Goal: Task Accomplishment & Management: Manage account settings

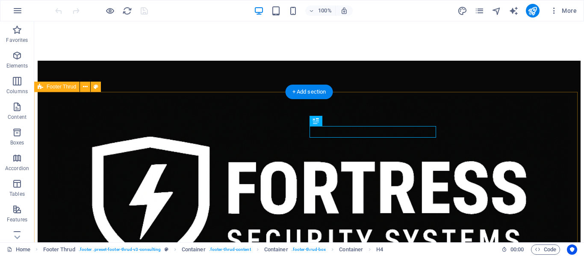
scroll to position [467, 0]
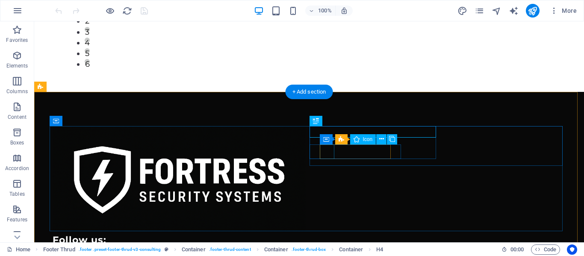
click at [295, 252] on figure at bounding box center [179, 259] width 232 height 15
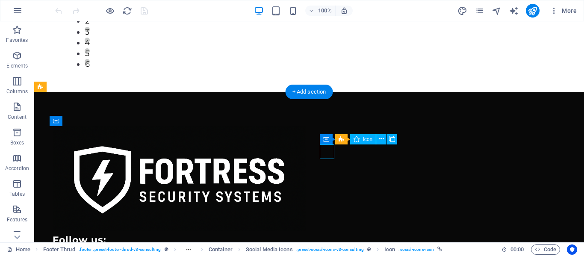
click at [295, 252] on figure at bounding box center [179, 259] width 232 height 15
select select "xMidYMid"
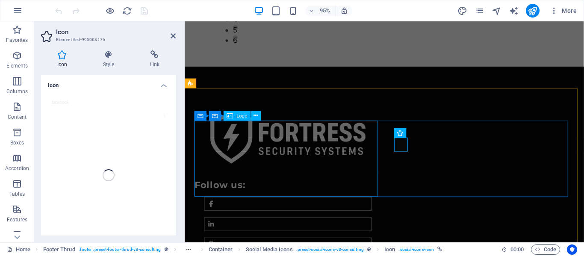
scroll to position [488, 0]
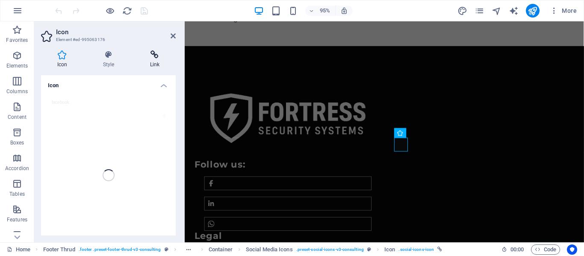
click at [155, 60] on h4 "Link" at bounding box center [155, 59] width 42 height 18
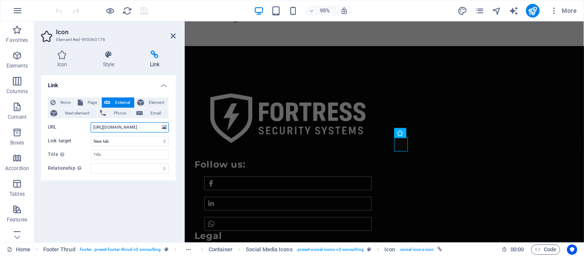
click at [154, 129] on input "[URL][DOMAIN_NAME]" at bounding box center [130, 127] width 78 height 10
click at [157, 127] on input "[URL][DOMAIN_NAME]" at bounding box center [130, 127] width 78 height 10
type input "s"
paste input "[URL][DOMAIN_NAME]"
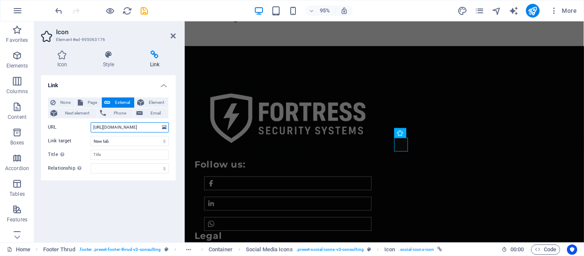
scroll to position [0, 36]
type input "[URL][DOMAIN_NAME]"
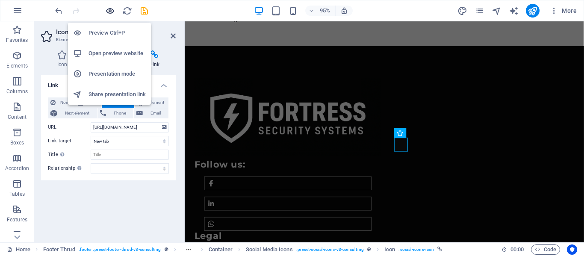
click at [107, 9] on icon "button" at bounding box center [110, 11] width 10 height 10
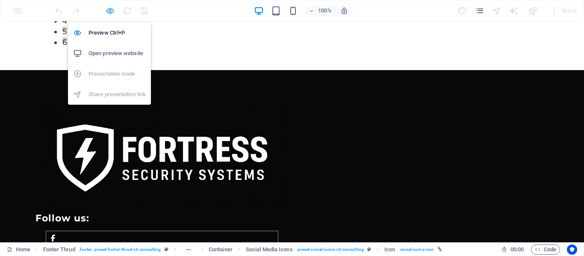
scroll to position [467, 0]
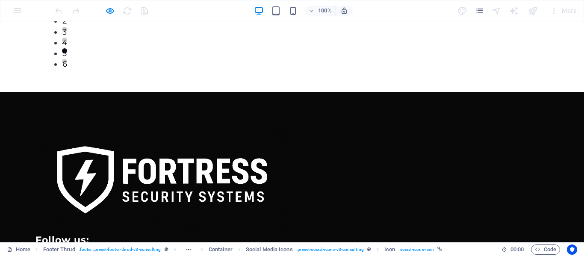
click at [56, 255] on icon at bounding box center [53, 259] width 7 height 7
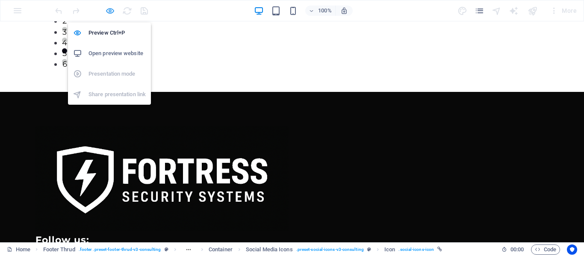
click at [107, 10] on icon "button" at bounding box center [110, 11] width 10 height 10
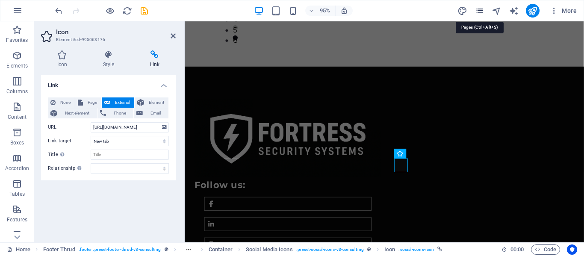
click at [479, 12] on icon "pages" at bounding box center [479, 11] width 10 height 10
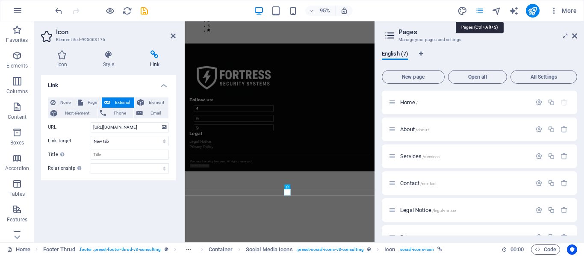
scroll to position [238, 0]
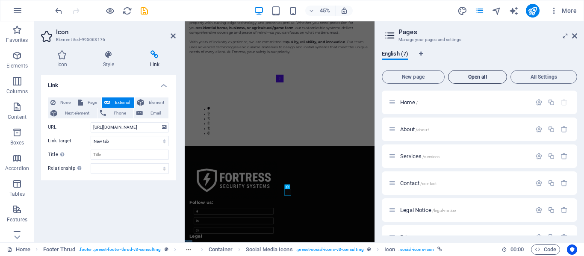
click at [481, 78] on span "Open all" at bounding box center [477, 76] width 51 height 5
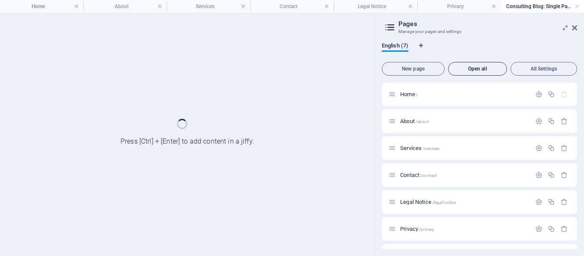
scroll to position [0, 0]
click at [214, 6] on h4 "Services" at bounding box center [208, 6] width 83 height 9
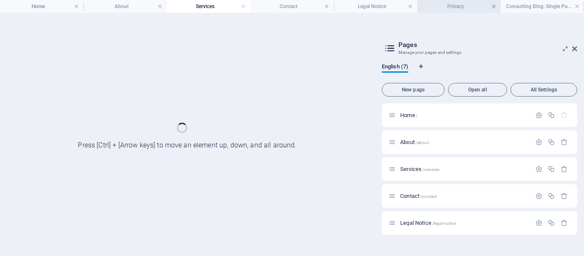
click at [493, 5] on link at bounding box center [493, 7] width 5 height 8
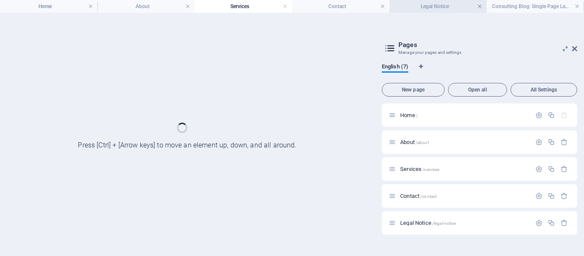
click at [479, 7] on link at bounding box center [479, 7] width 5 height 8
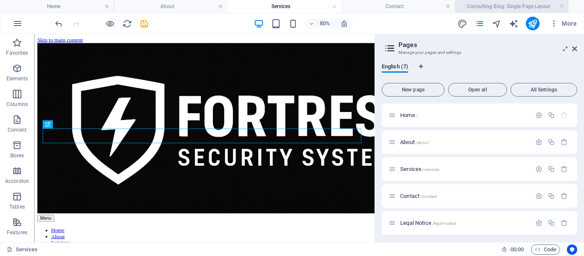
scroll to position [164, 0]
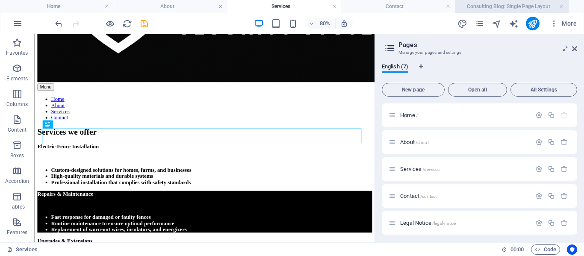
click at [493, 7] on h4 "Consulting Blog: Single Page Layout" at bounding box center [512, 6] width 114 height 9
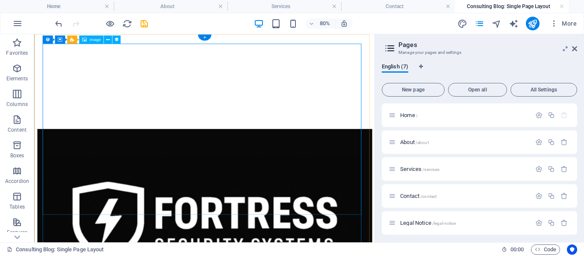
scroll to position [0, 0]
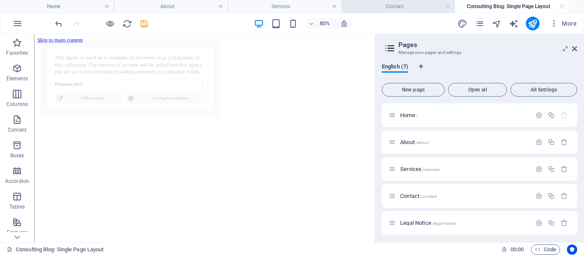
click at [385, 9] on h4 "Contact" at bounding box center [398, 6] width 114 height 9
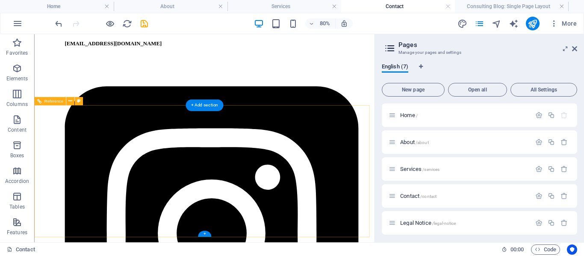
scroll to position [504, 0]
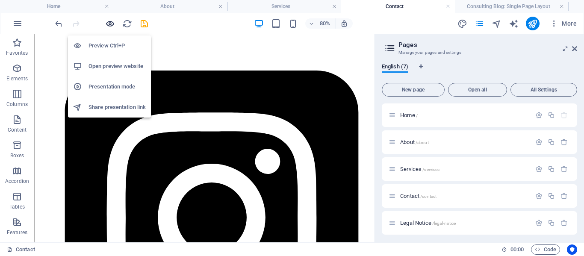
click at [108, 22] on icon "button" at bounding box center [110, 24] width 10 height 10
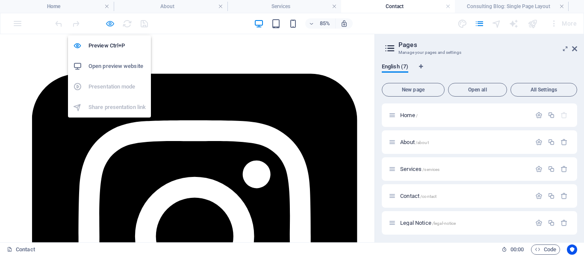
click at [109, 24] on icon "button" at bounding box center [110, 24] width 10 height 10
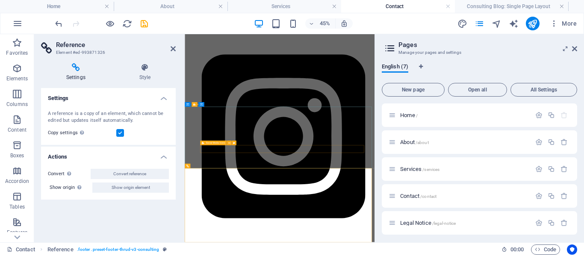
scroll to position [295, 0]
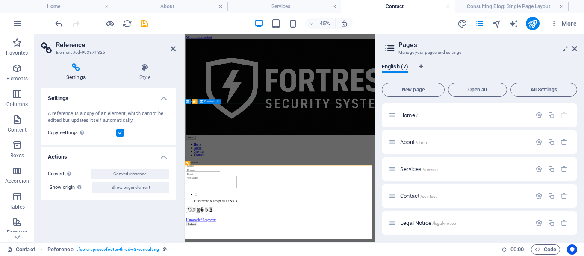
scroll to position [301, 0]
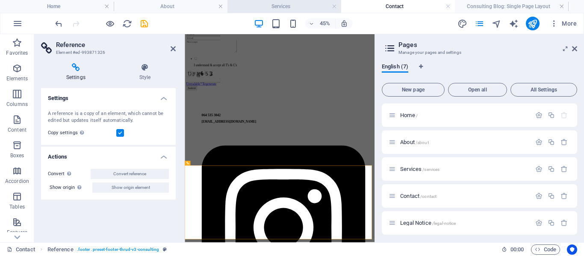
click at [275, 6] on h4 "Services" at bounding box center [284, 6] width 114 height 9
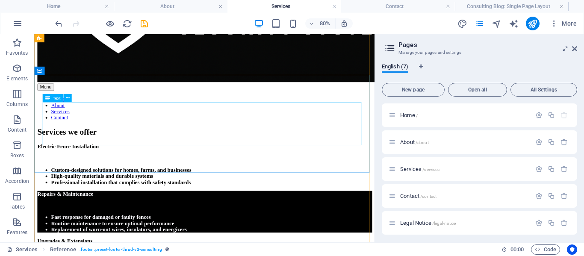
scroll to position [1237, 0]
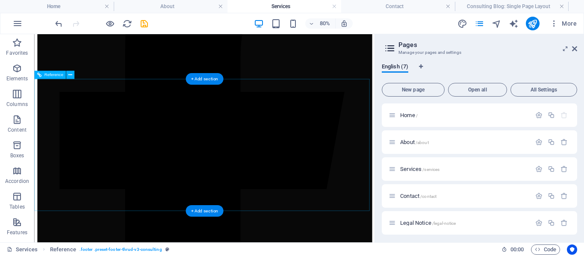
click at [265, 150] on figure at bounding box center [247, 175] width 398 height 638
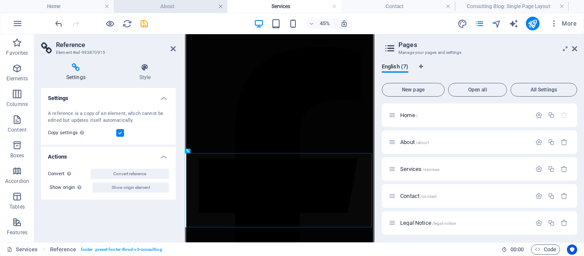
click at [219, 6] on link at bounding box center [220, 7] width 5 height 8
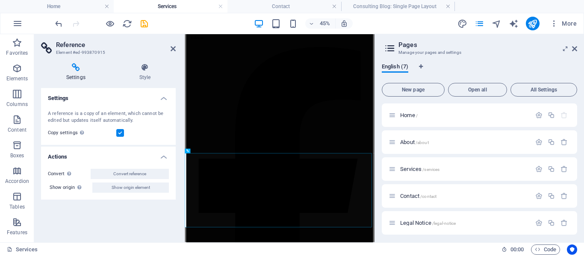
click at [219, 6] on link at bounding box center [220, 7] width 5 height 8
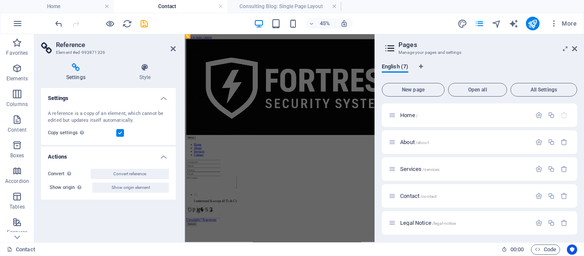
scroll to position [301, 0]
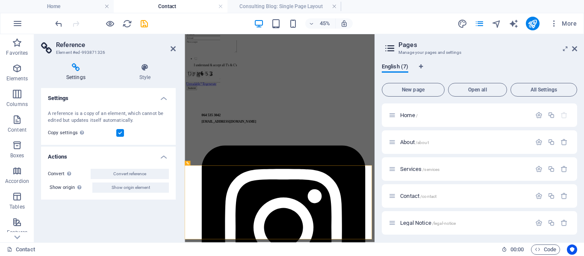
click at [219, 6] on link at bounding box center [220, 7] width 5 height 8
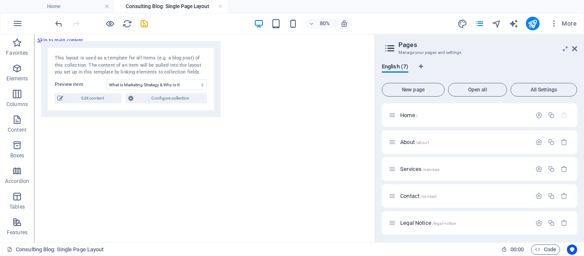
click at [219, 6] on link at bounding box center [220, 7] width 5 height 8
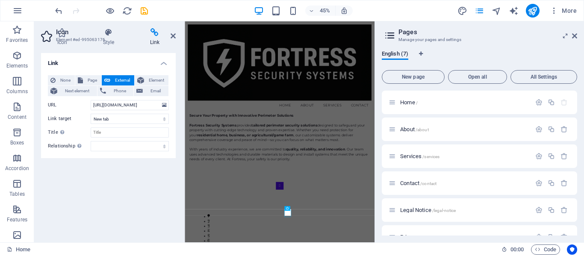
scroll to position [190, 0]
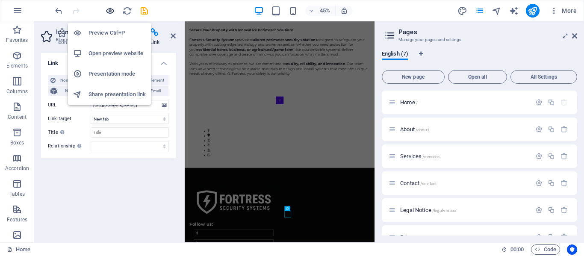
click at [110, 10] on icon "button" at bounding box center [110, 11] width 10 height 10
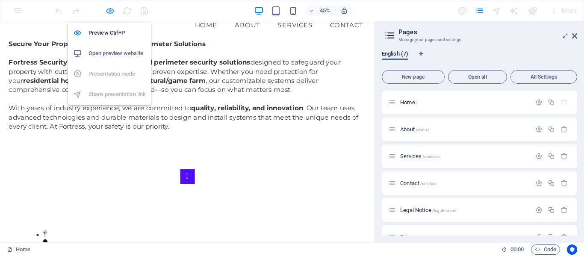
scroll to position [454, 0]
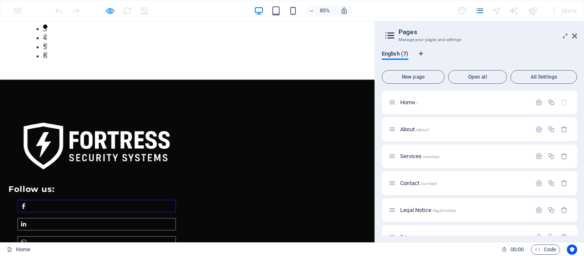
click at [29, 235] on icon at bounding box center [28, 238] width 4 height 7
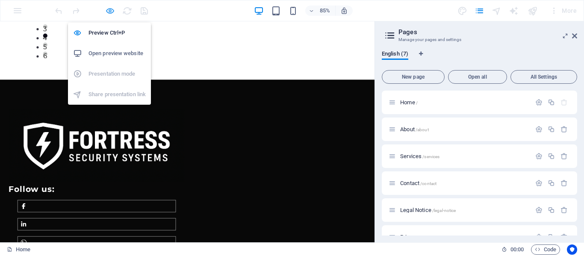
click at [110, 12] on icon "button" at bounding box center [110, 11] width 10 height 10
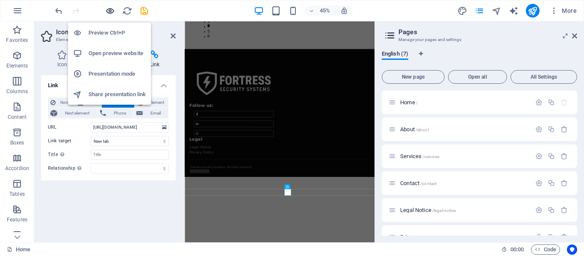
scroll to position [238, 0]
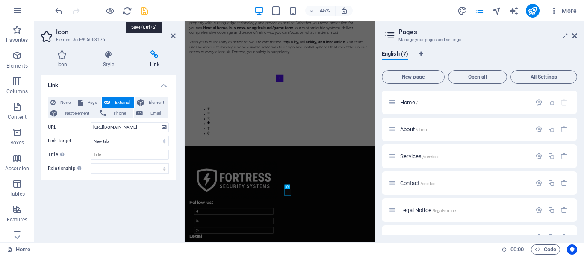
click at [142, 12] on icon "save" at bounding box center [144, 11] width 10 height 10
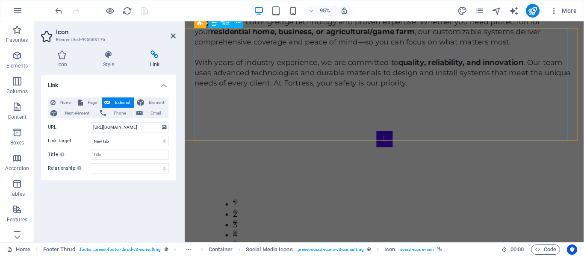
scroll to position [197, 0]
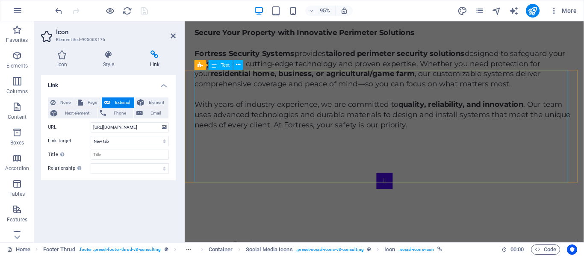
click at [197, 98] on div "Secure Your Property with Innovative Perimeter Solutions Fortress Security Syst…" at bounding box center [394, 87] width 399 height 118
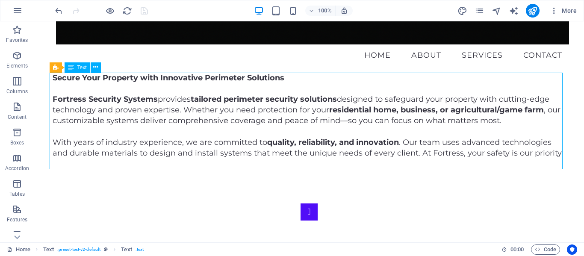
click at [53, 99] on div "Secure Your Property with Innovative Perimeter Solutions Fortress Security Syst…" at bounding box center [309, 121] width 513 height 97
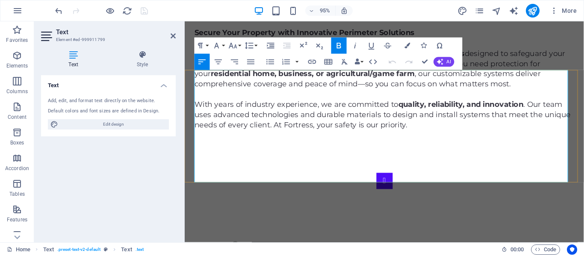
click at [197, 60] on strong "Fortress Security Systems" at bounding box center [247, 54] width 105 height 9
click at [299, 93] on p "Fortress Security Systems provides tailored perimeter security solutions design…" at bounding box center [394, 71] width 399 height 43
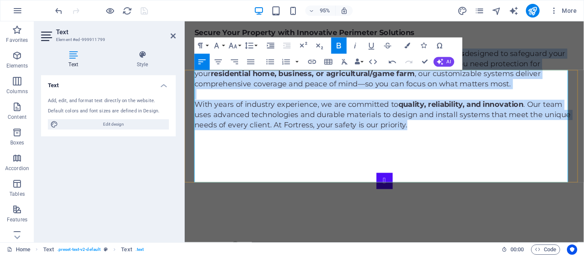
drag, startPoint x: 197, startPoint y: 99, endPoint x: 436, endPoint y: 176, distance: 251.8
click at [436, 147] on div "Secure Your Property with Innovative Perimeter Solutions Fortress Security Syst…" at bounding box center [394, 87] width 399 height 118
click at [342, 48] on icon "button" at bounding box center [339, 46] width 10 height 10
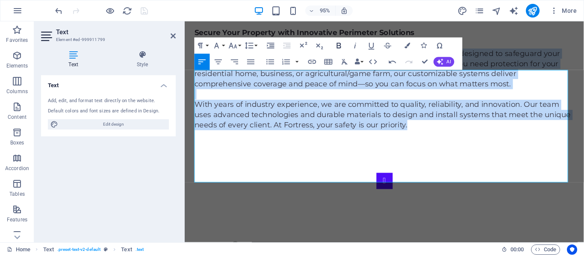
click at [342, 48] on icon "button" at bounding box center [339, 46] width 10 height 10
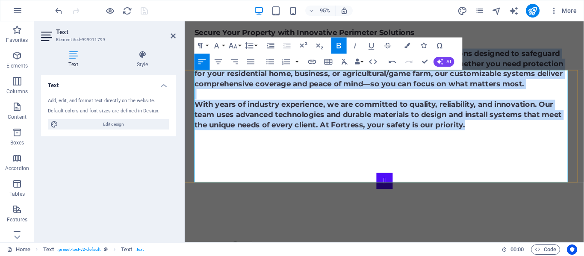
click at [299, 92] on strong "Fortress Security Systems provides tailored perimeter security solutions design…" at bounding box center [389, 71] width 388 height 42
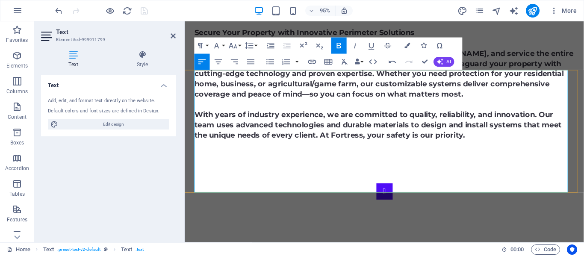
click at [341, 103] on strong "Fortress Security Systems is based in [GEOGRAPHIC_DATA][PERSON_NAME], and servi…" at bounding box center [394, 76] width 399 height 53
click at [372, 146] on strong "With years of industry experience, we are committed to quality, reliability, an…" at bounding box center [388, 130] width 386 height 31
click at [517, 146] on strong "With years of industry experience, we are committed to quality, reliability, an…" at bounding box center [388, 130] width 386 height 31
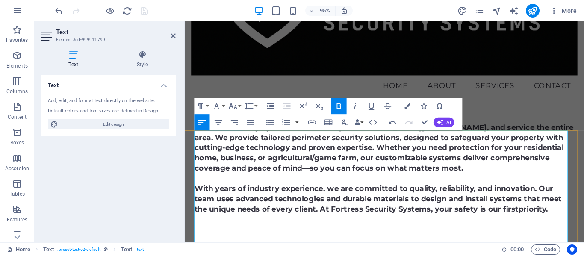
scroll to position [176, 0]
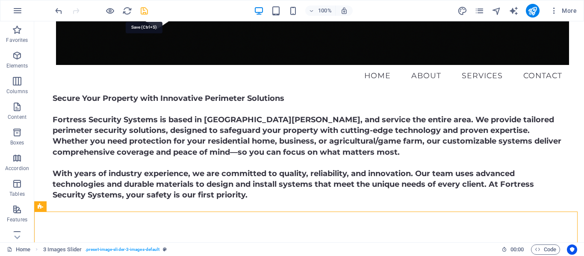
click at [145, 10] on icon "save" at bounding box center [144, 11] width 10 height 10
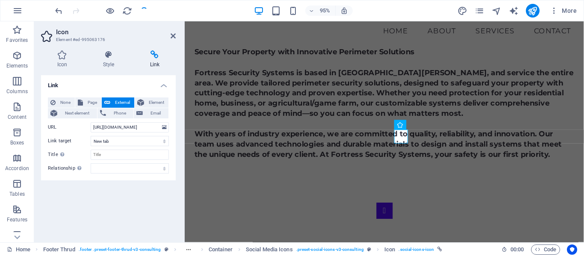
scroll to position [508, 0]
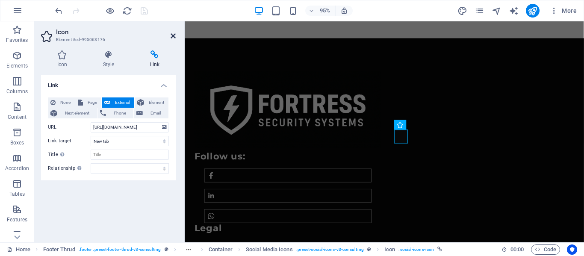
click at [172, 33] on icon at bounding box center [172, 35] width 5 height 7
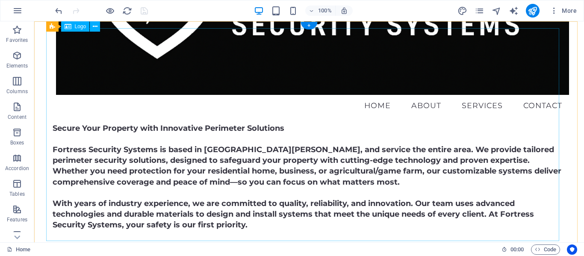
scroll to position [0, 0]
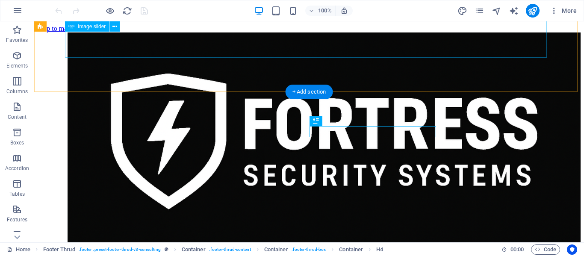
scroll to position [488, 0]
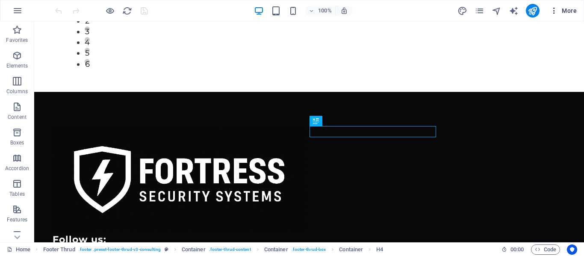
click at [568, 8] on span "More" at bounding box center [562, 10] width 27 height 9
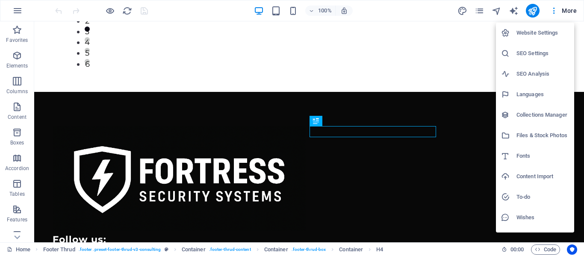
click at [532, 33] on h6 "Website Settings" at bounding box center [542, 33] width 53 height 10
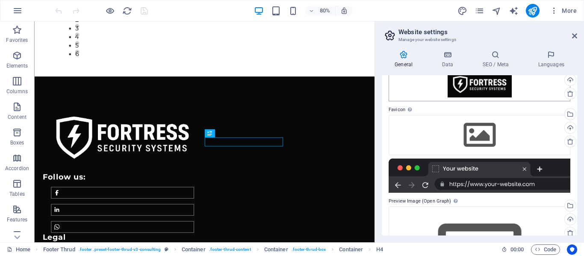
scroll to position [0, 0]
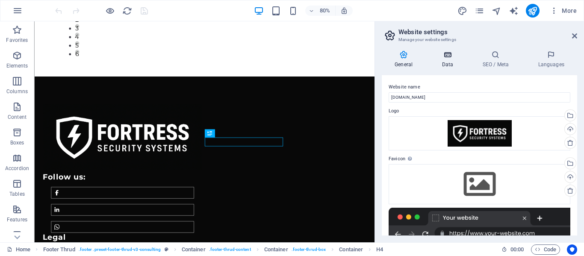
click at [446, 60] on h4 "Data" at bounding box center [449, 59] width 41 height 18
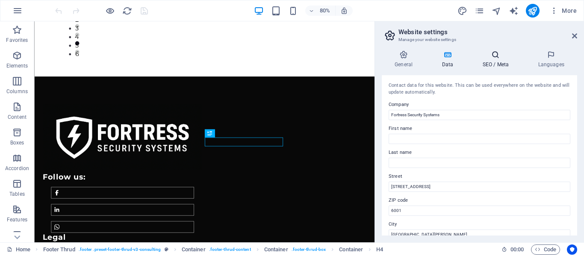
click at [496, 62] on h4 "SEO / Meta" at bounding box center [497, 59] width 56 height 18
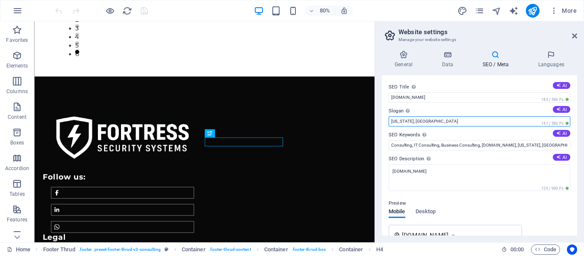
click at [509, 120] on input "Washington, DC" at bounding box center [479, 121] width 182 height 10
type input "W"
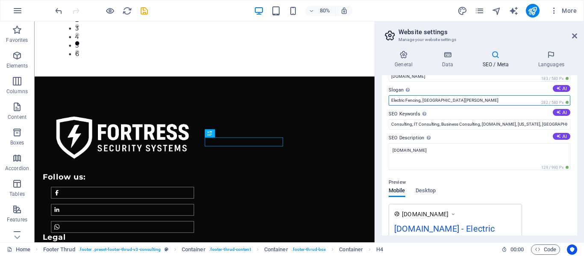
scroll to position [37, 0]
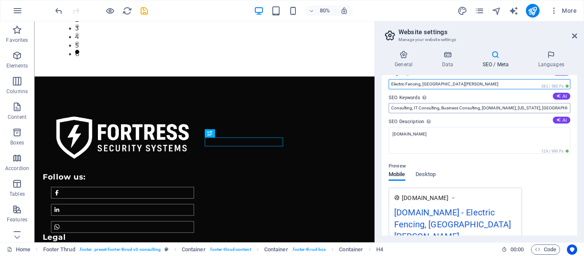
type input "Electric Fencing, Port Elizabeth"
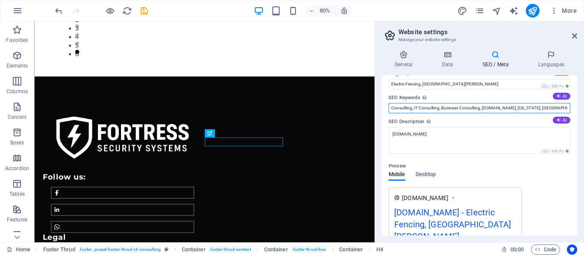
click at [553, 109] on input "Consulting, IT Consulting, Business Consulting, fortresssecure.co.za, Washingto…" at bounding box center [479, 108] width 182 height 10
type input "C"
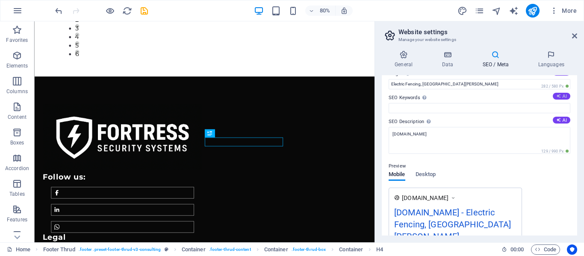
click at [562, 94] on button "AI" at bounding box center [561, 96] width 18 height 7
type input "perimeter security solutions, property protection systems, advanced security te…"
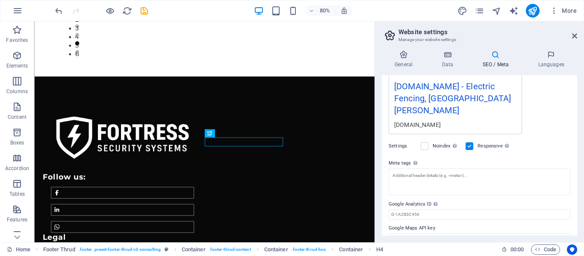
scroll to position [166, 0]
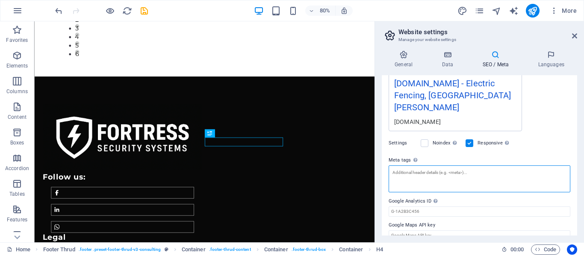
click at [486, 170] on textarea "Meta tags Enter HTML code here that will be placed inside the tags of your webs…" at bounding box center [479, 178] width 182 height 27
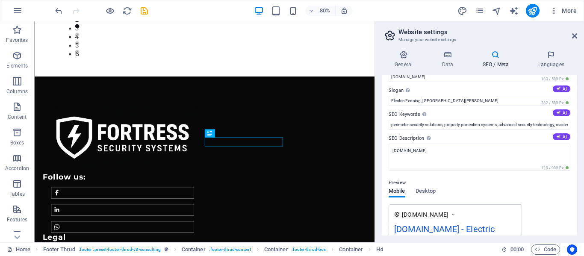
scroll to position [22, 0]
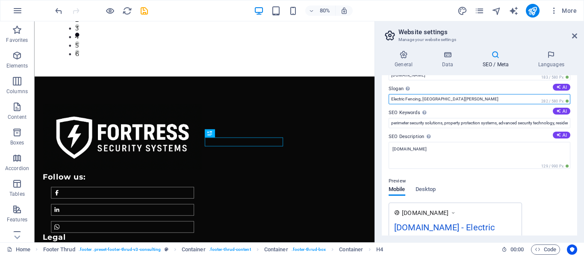
drag, startPoint x: 454, startPoint y: 97, endPoint x: 387, endPoint y: 100, distance: 66.7
click at [387, 100] on div "SEO Title The title of your website - make it something that stands out in sear…" at bounding box center [479, 155] width 195 height 160
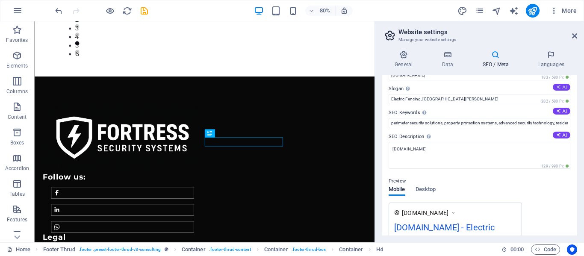
click at [558, 86] on icon at bounding box center [558, 87] width 5 height 5
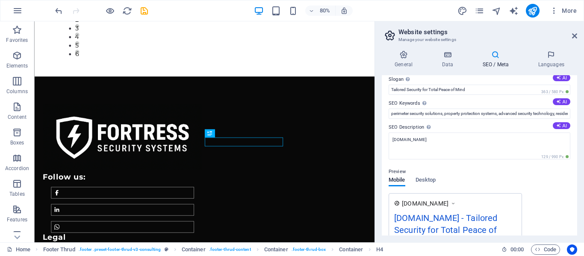
scroll to position [0, 0]
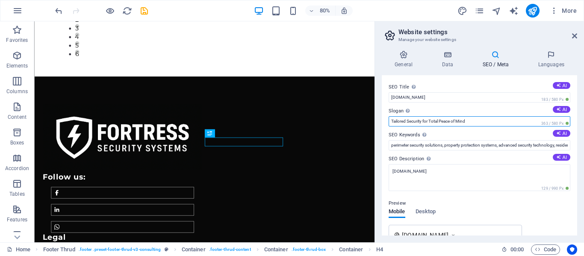
click at [473, 121] on input "Tailored Security for Total Peace of Mind" at bounding box center [479, 121] width 182 height 10
type input "T"
paste input "Electric Fencing, Port Elizabeth"
type input "Electric Fencing, Port Elizabeth"
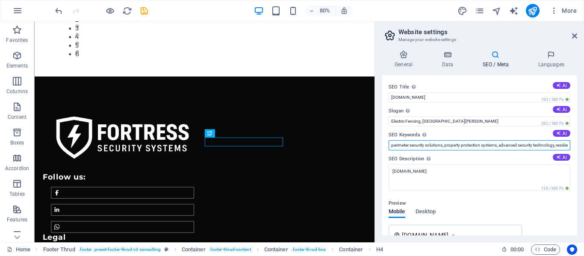
click at [391, 147] on input "perimeter security solutions, property protection systems, advanced security te…" at bounding box center [479, 145] width 182 height 10
type input "electric fence, perimeter security solutions, property protection systems, adva…"
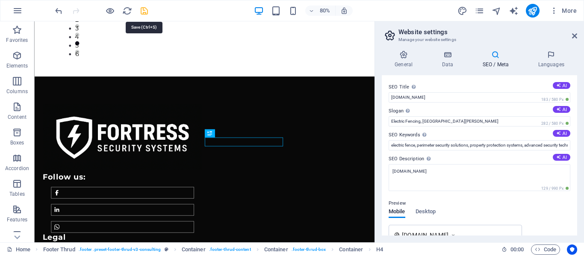
click at [141, 11] on icon "save" at bounding box center [144, 11] width 10 height 10
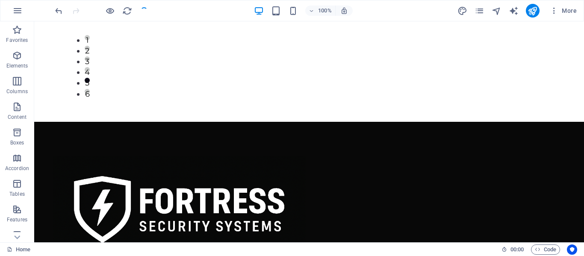
scroll to position [448, 0]
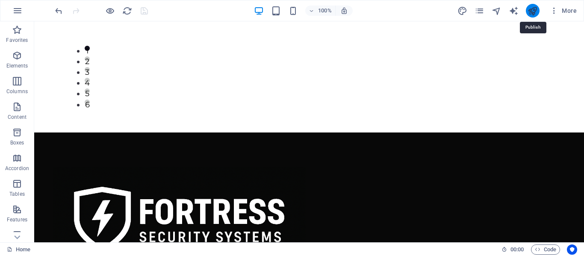
click at [531, 10] on icon "publish" at bounding box center [532, 11] width 10 height 10
